Goal: Book appointment/travel/reservation

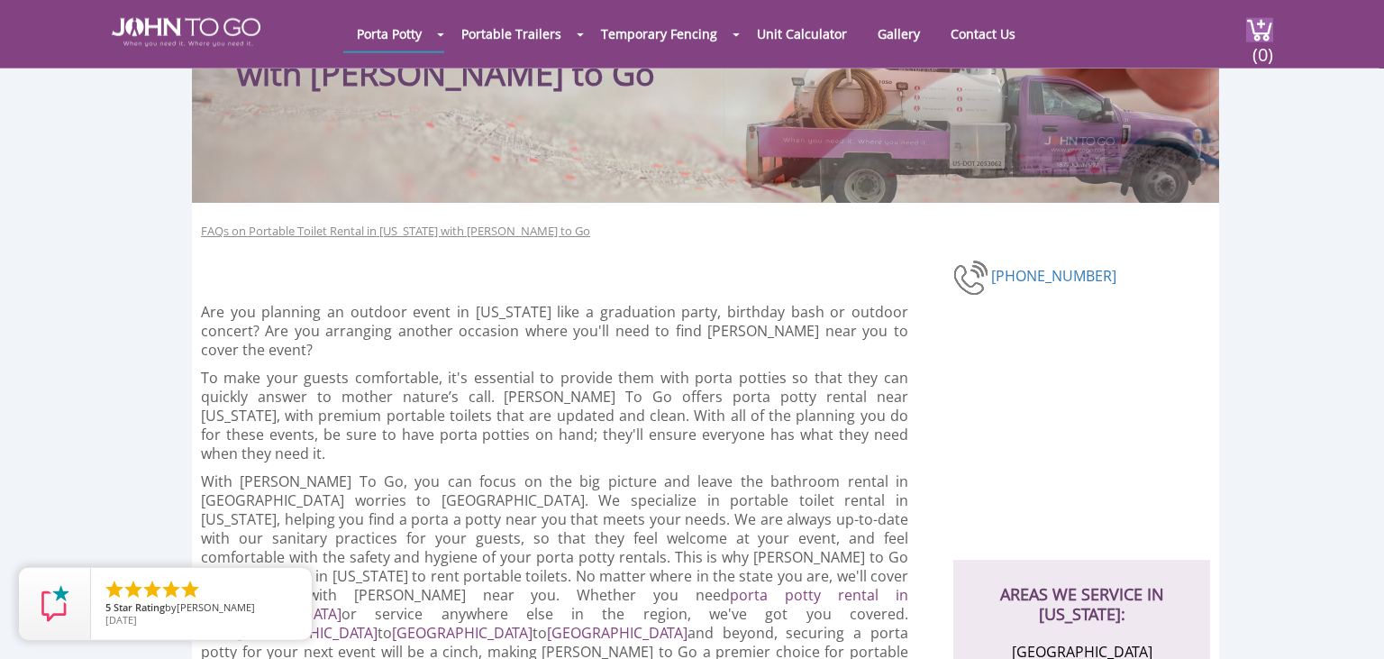
scroll to position [190, 0]
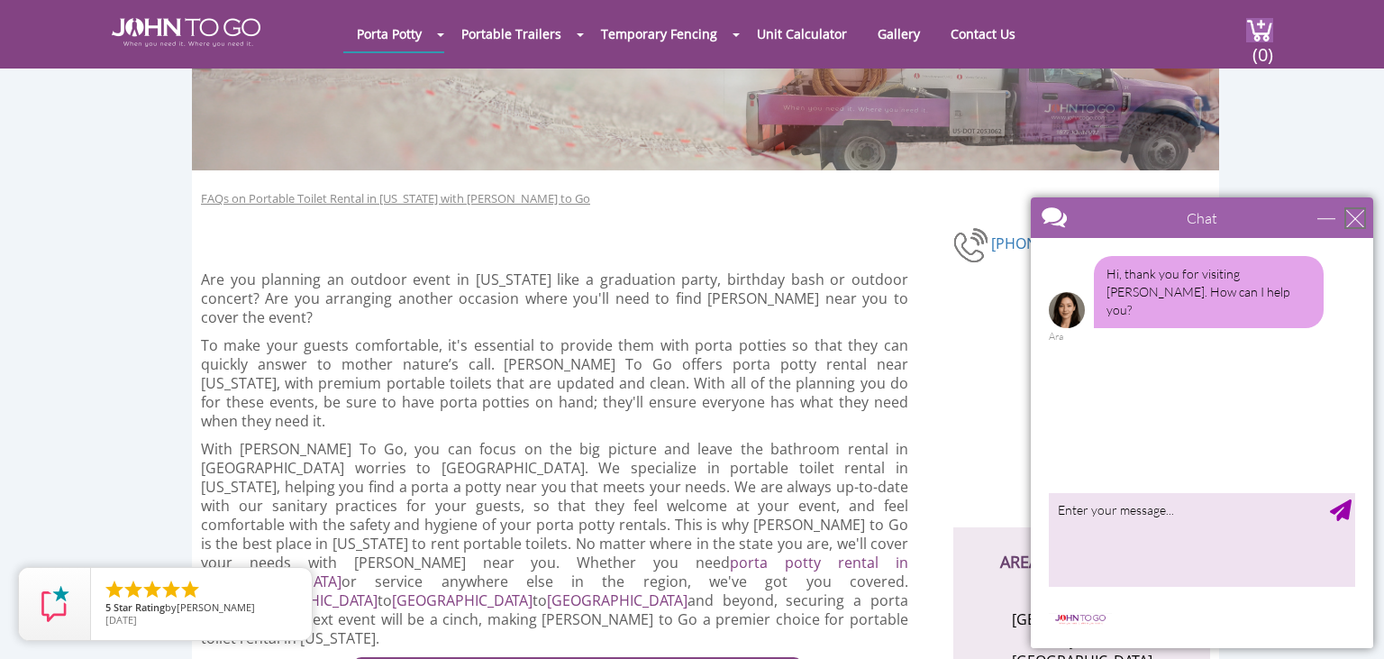
click at [1361, 221] on div "close" at bounding box center [1355, 218] width 18 height 18
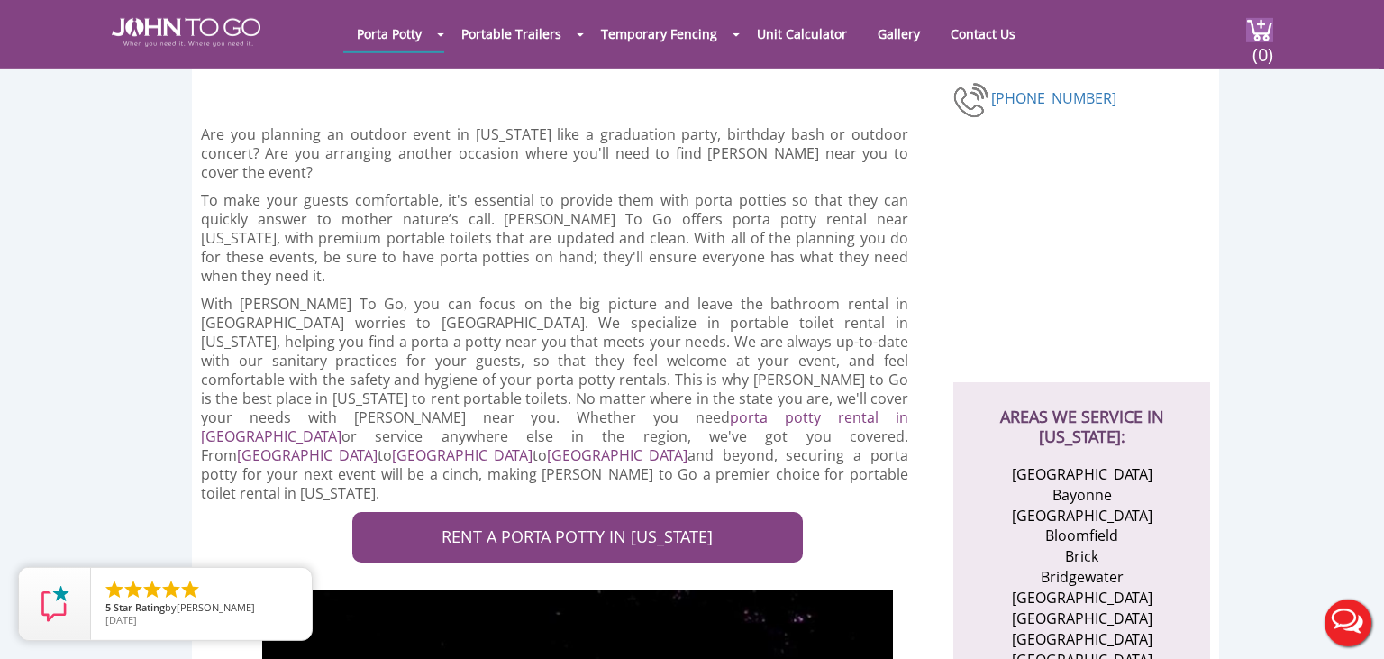
scroll to position [380, 0]
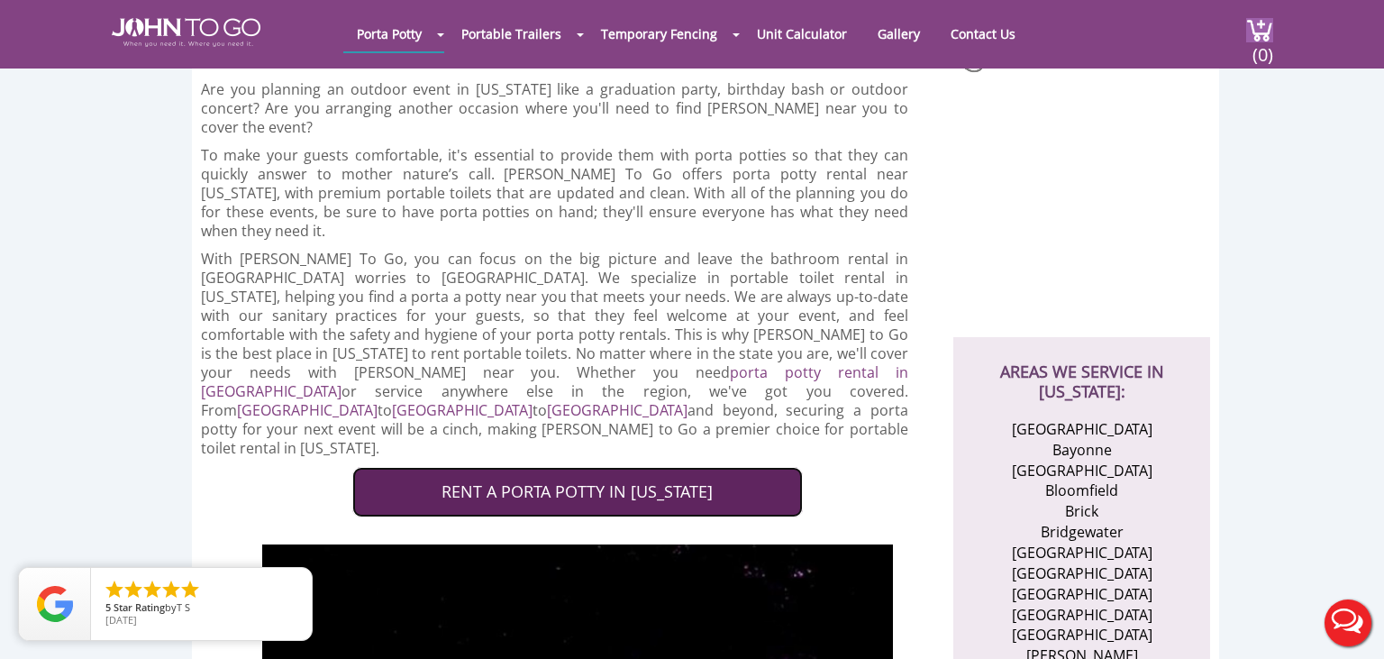
click at [654, 467] on link "RENT A PORTA POTTY IN NEW JERSEY" at bounding box center [577, 492] width 451 height 50
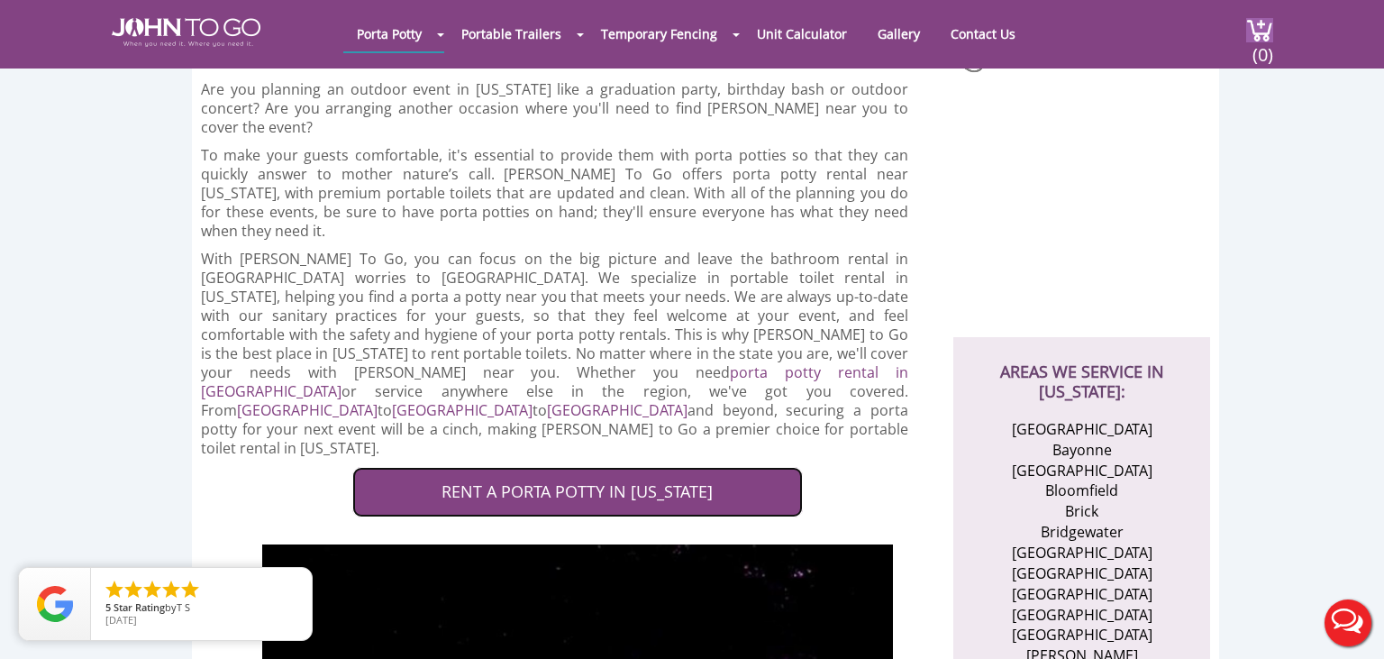
scroll to position [0, 0]
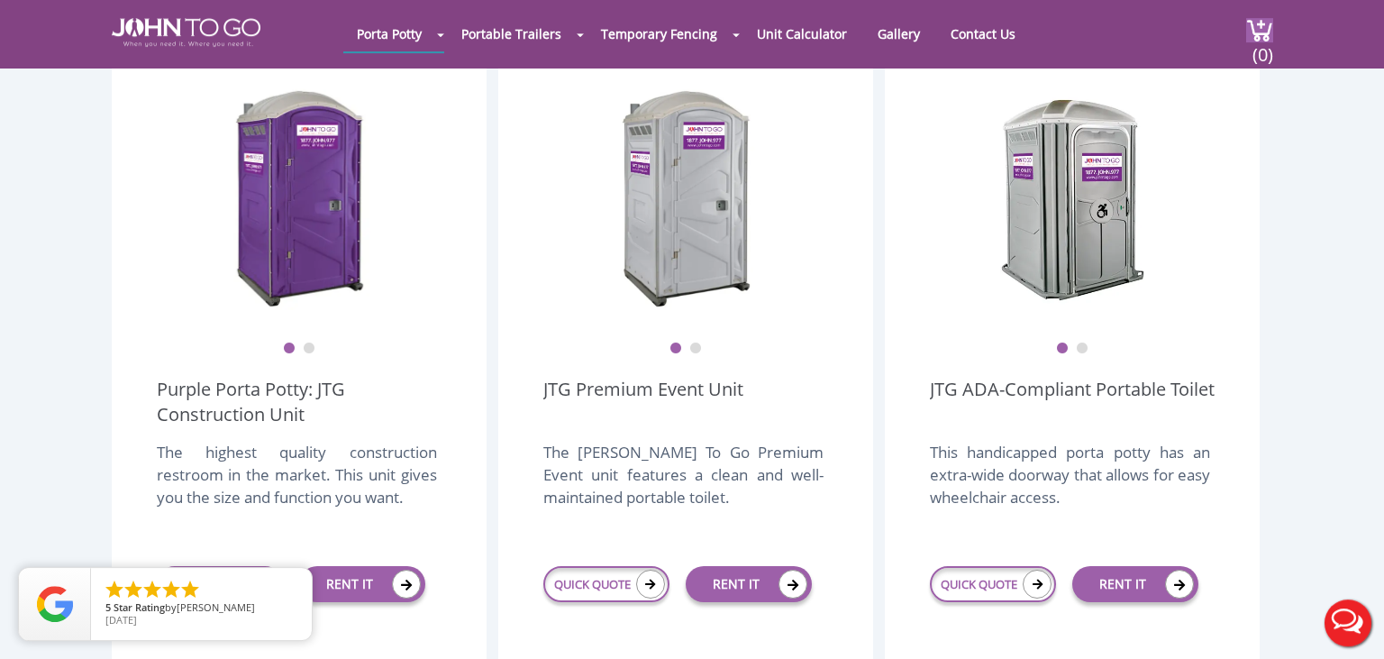
scroll to position [570, 0]
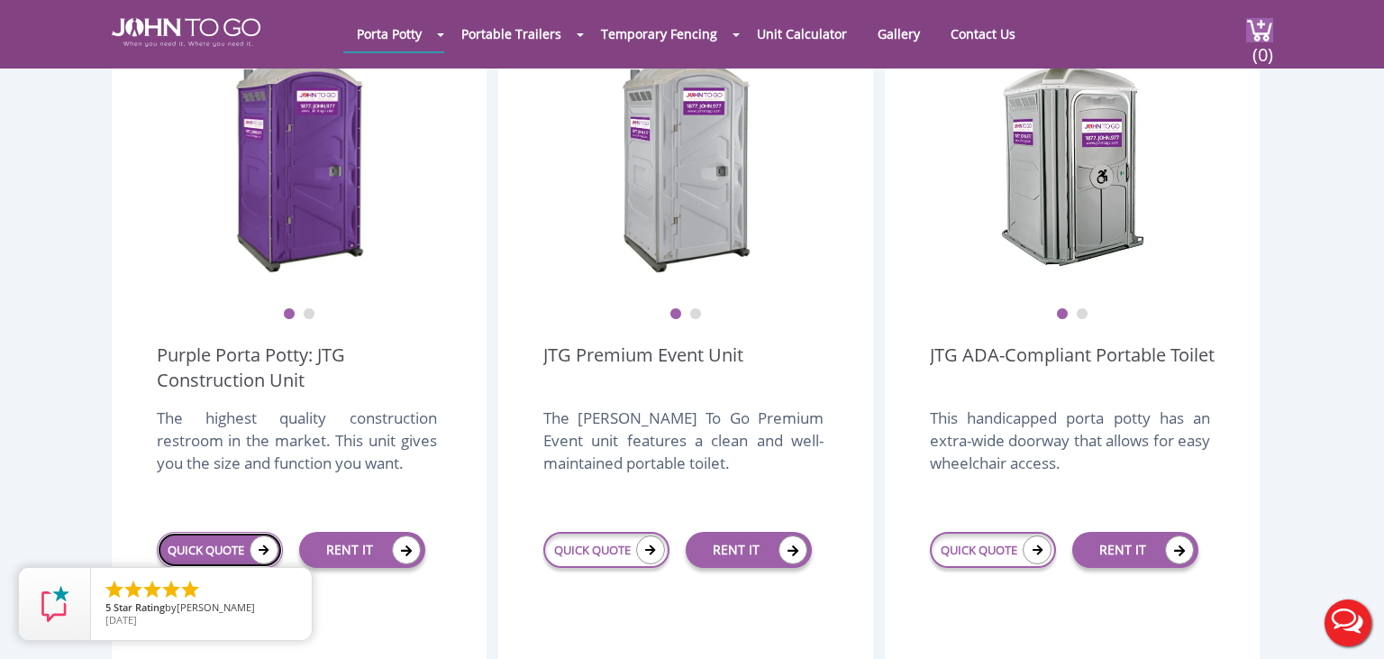
click at [205, 532] on link "QUICK QUOTE" at bounding box center [220, 550] width 126 height 36
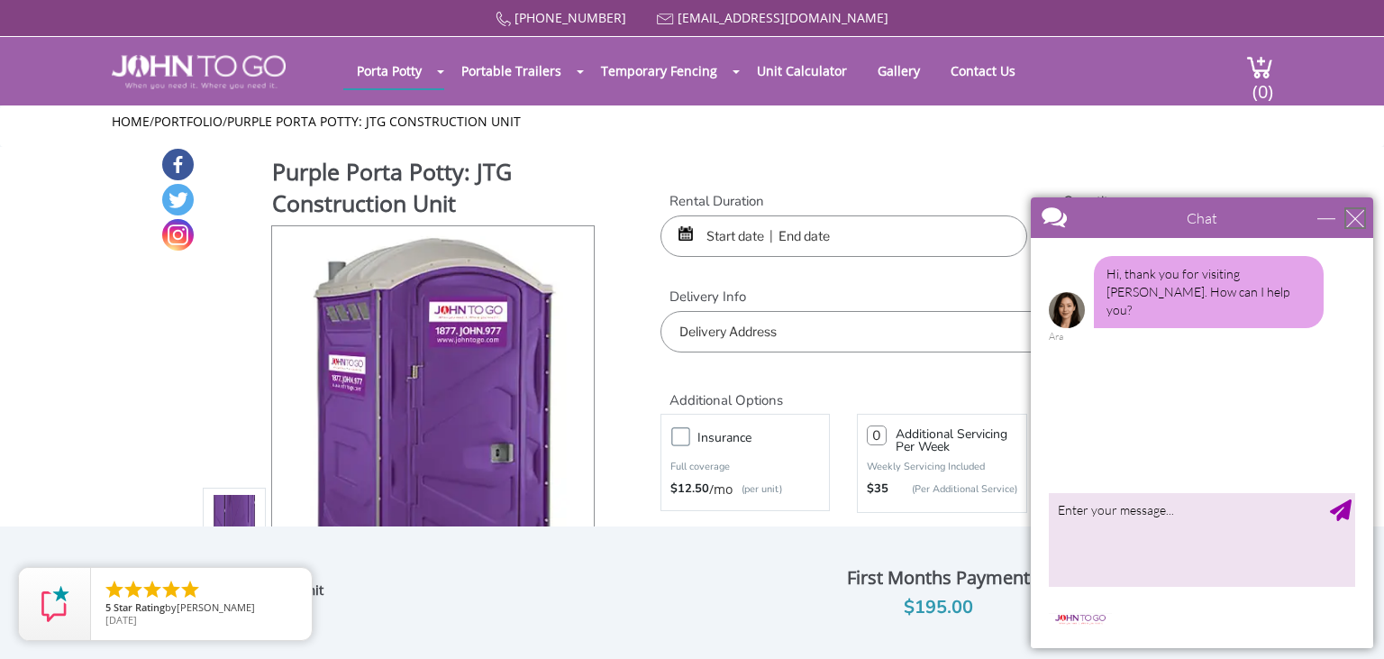
click at [1357, 211] on div "close" at bounding box center [1355, 218] width 18 height 18
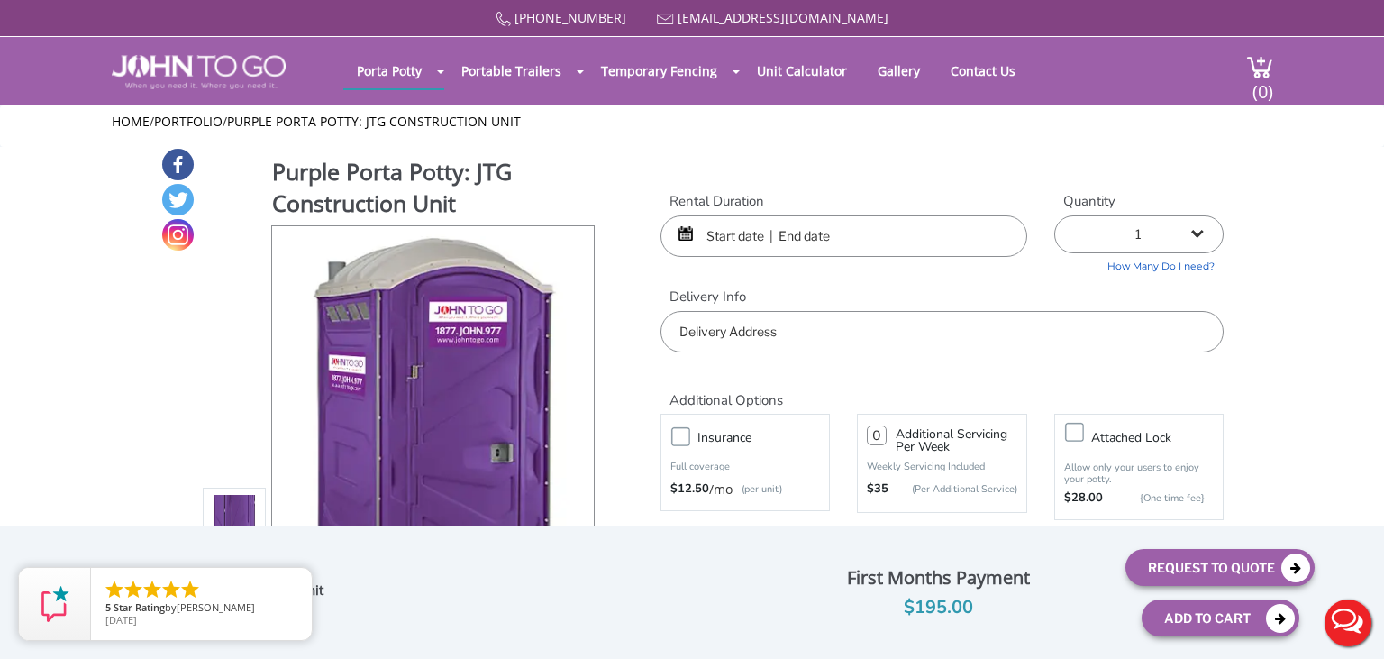
click at [824, 230] on input "text" at bounding box center [844, 235] width 367 height 41
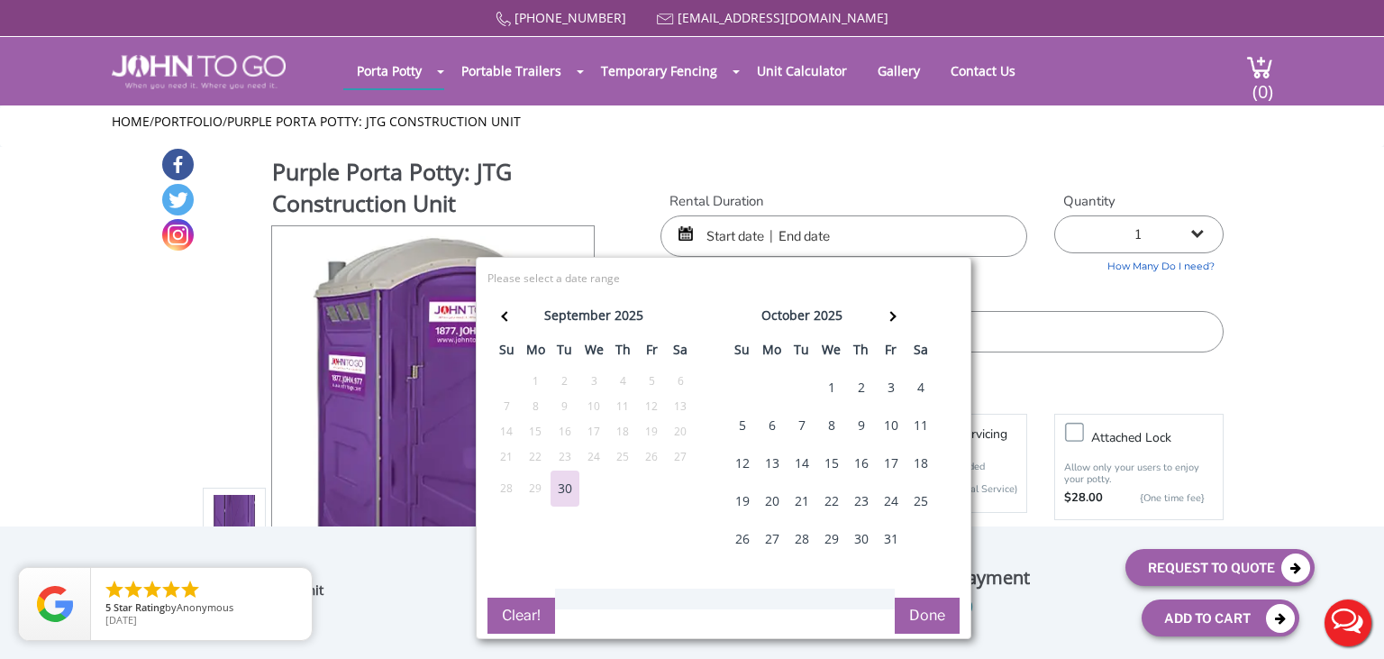
click at [890, 430] on div "10" at bounding box center [891, 425] width 29 height 36
click at [922, 433] on div "11" at bounding box center [921, 425] width 29 height 36
type input "[DATE] to [DATE]"
click at [929, 607] on button "Done" at bounding box center [927, 615] width 65 height 36
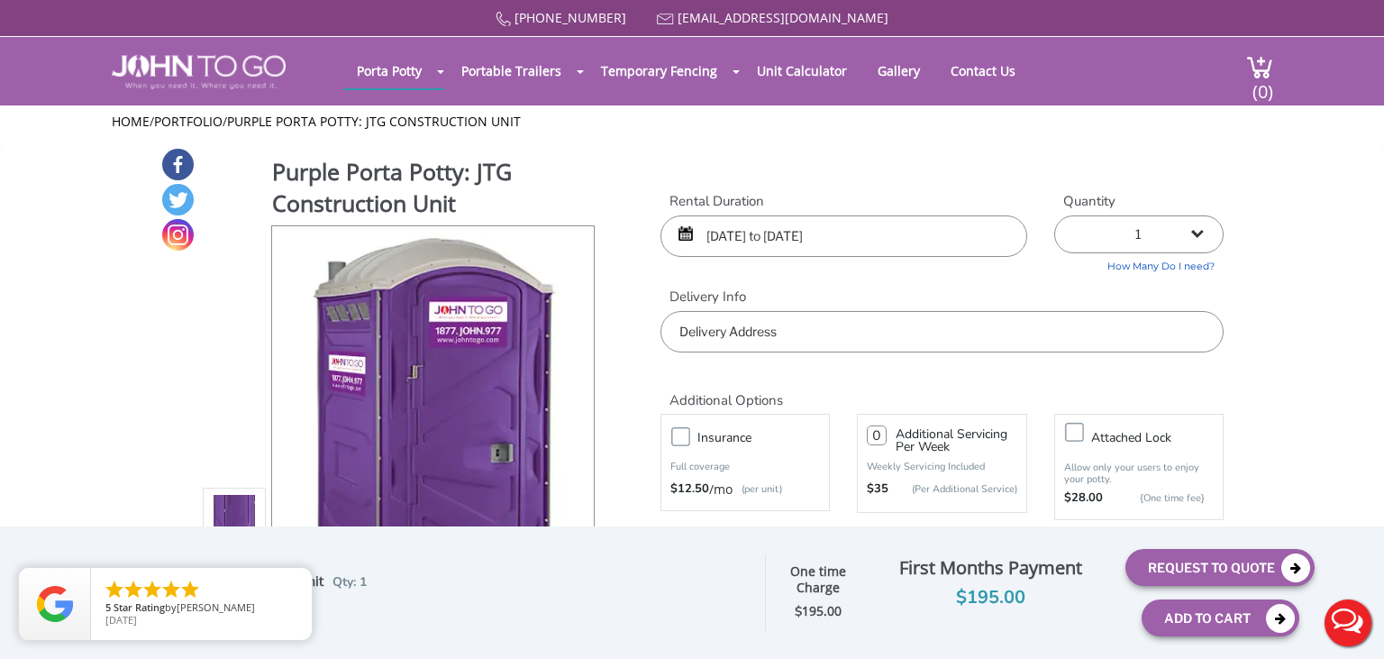
click at [816, 326] on input "text" at bounding box center [942, 331] width 563 height 41
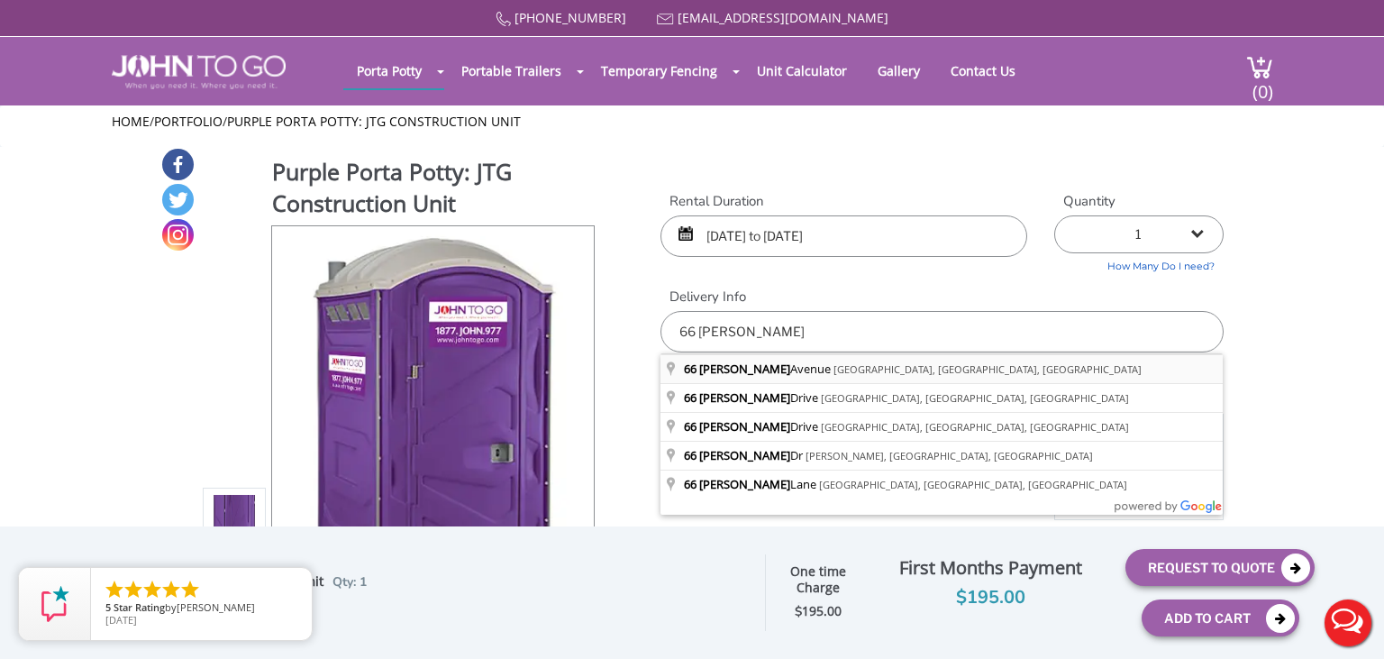
type input "[STREET_ADDRESS][PERSON_NAME]"
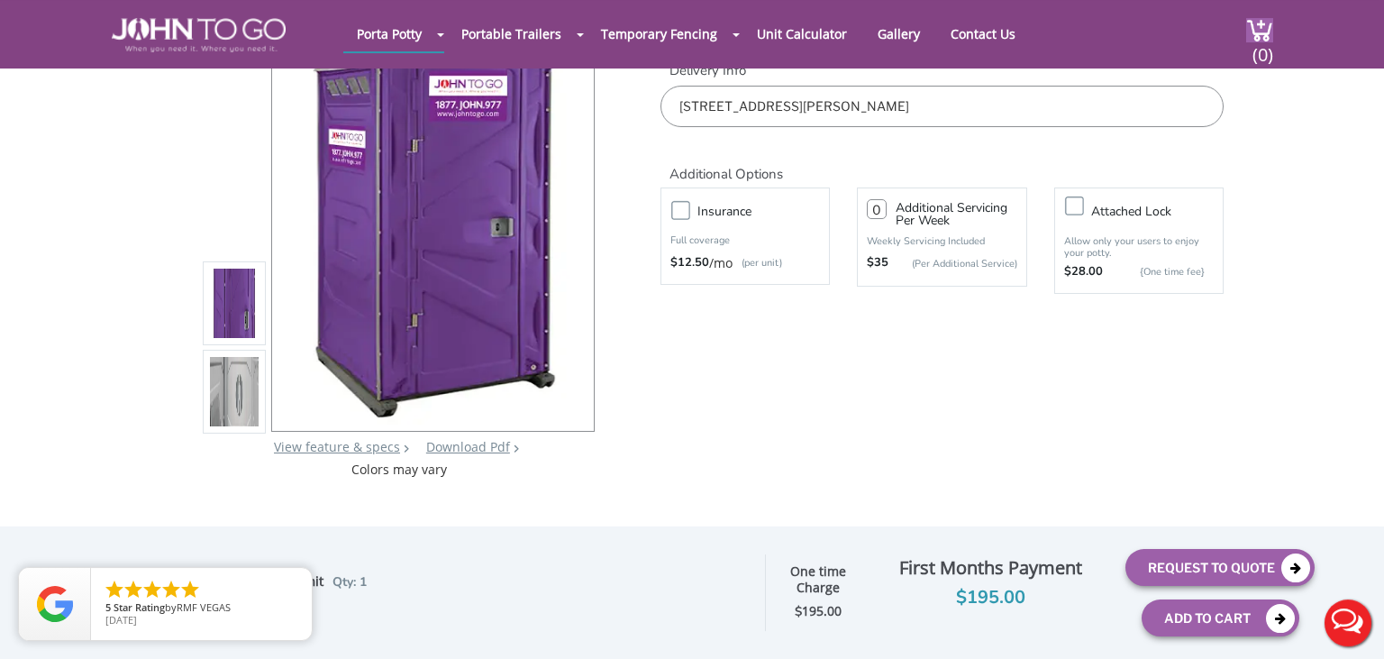
scroll to position [190, 0]
